Goal: Find contact information: Find contact information

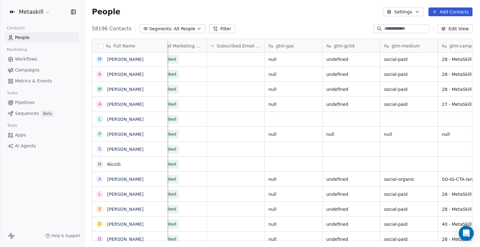
scroll to position [1, 714]
click at [192, 32] on button "Segments: All People" at bounding box center [172, 28] width 66 height 9
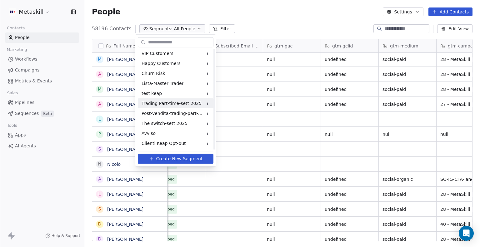
scroll to position [0, 0]
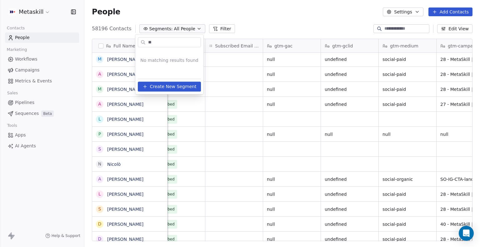
type input "*"
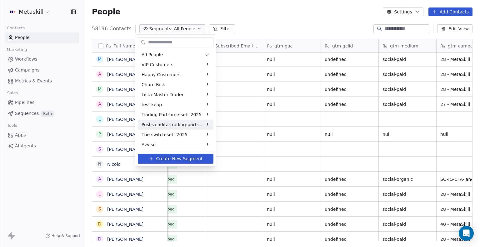
scroll to position [11, 0]
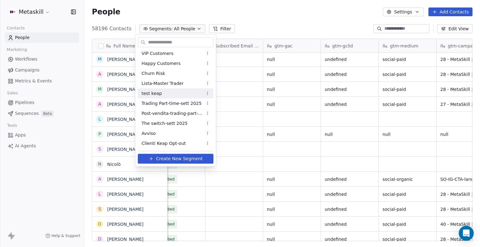
click at [330, 100] on html "Metaskill Contacts People Marketing Workflows Campaigns Metrics & Events Sales …" at bounding box center [240, 123] width 480 height 247
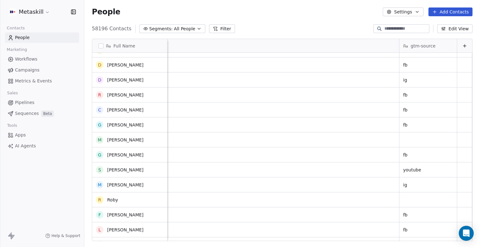
scroll to position [0, 0]
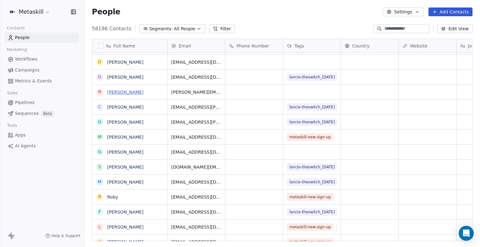
click at [133, 93] on link "Riccardo Guanciale" at bounding box center [125, 92] width 36 height 5
click at [136, 153] on link "[PERSON_NAME]" at bounding box center [125, 152] width 36 height 5
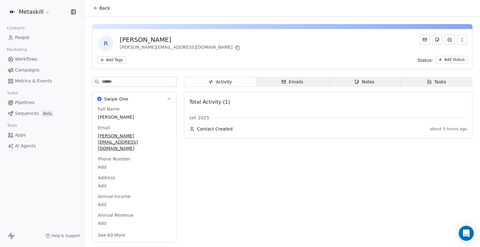
scroll to position [5, 0]
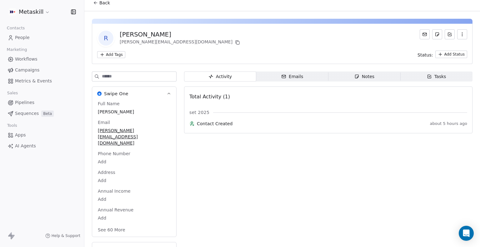
click at [289, 73] on div "Emails" at bounding box center [292, 76] width 22 height 7
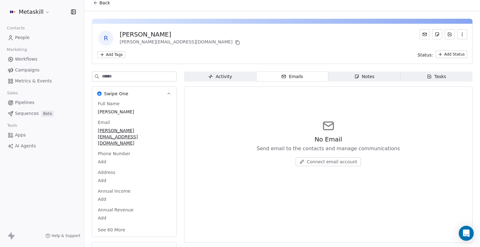
click at [344, 77] on span "Notes Notes" at bounding box center [364, 77] width 72 height 10
click at [415, 76] on span "Tasks Tasks" at bounding box center [436, 77] width 72 height 10
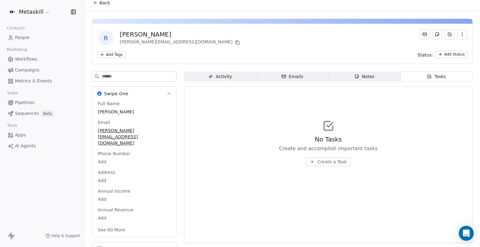
click at [296, 75] on div "Emails" at bounding box center [292, 76] width 22 height 7
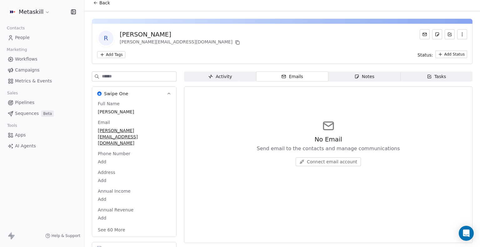
click at [222, 76] on div "Activity" at bounding box center [220, 76] width 24 height 7
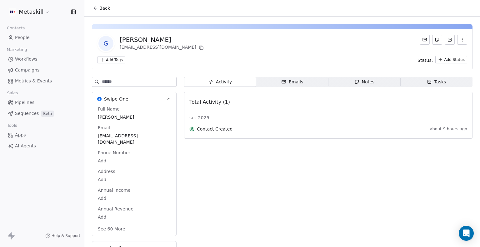
scroll to position [5, 0]
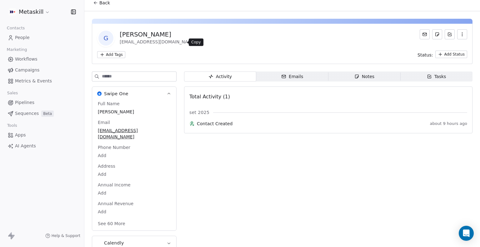
click at [199, 41] on icon at bounding box center [201, 42] width 5 height 5
click at [295, 70] on div "G [PERSON_NAME] [PERSON_NAME][EMAIL_ADDRESS][DOMAIN_NAME] Add Tags Status: Add …" at bounding box center [282, 132] width 396 height 243
click at [290, 76] on div "Emails" at bounding box center [292, 76] width 22 height 7
